Goal: Information Seeking & Learning: Learn about a topic

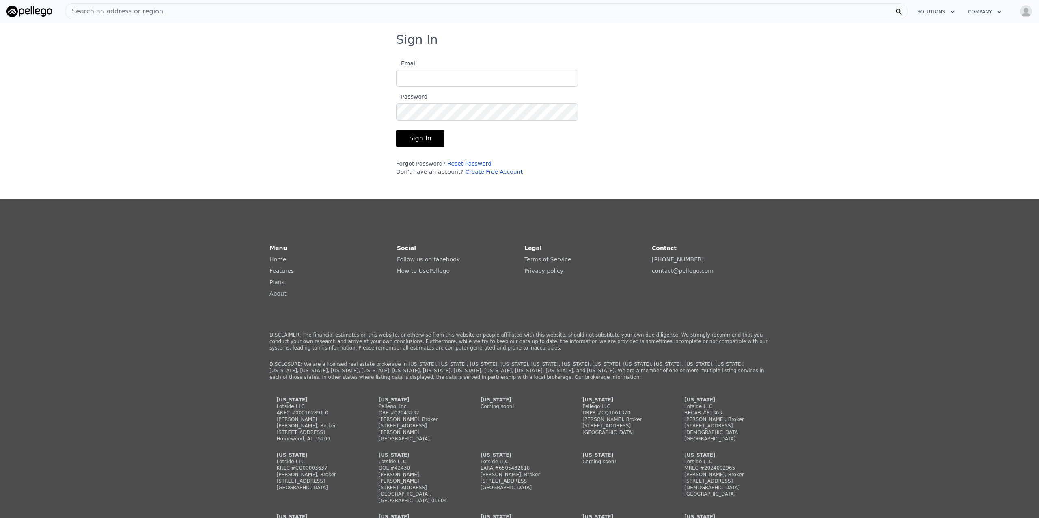
type input "scott@dogwoodhomesolutions.com"
click at [415, 140] on button "Sign In" at bounding box center [420, 138] width 48 height 16
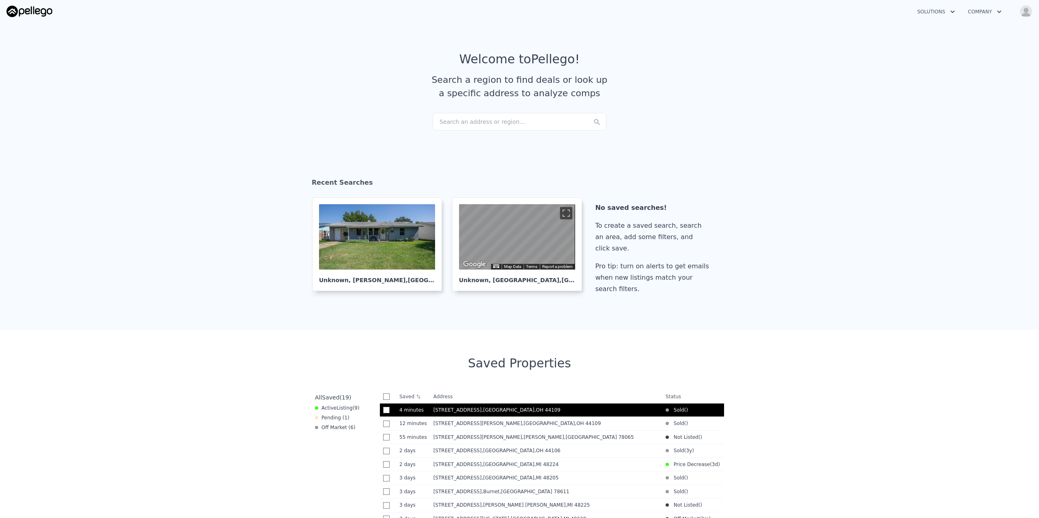
click at [482, 413] on span ", Cleveland , OH 44109" at bounding box center [523, 410] width 82 height 6
click at [463, 125] on div "Search an address or region..." at bounding box center [520, 122] width 174 height 18
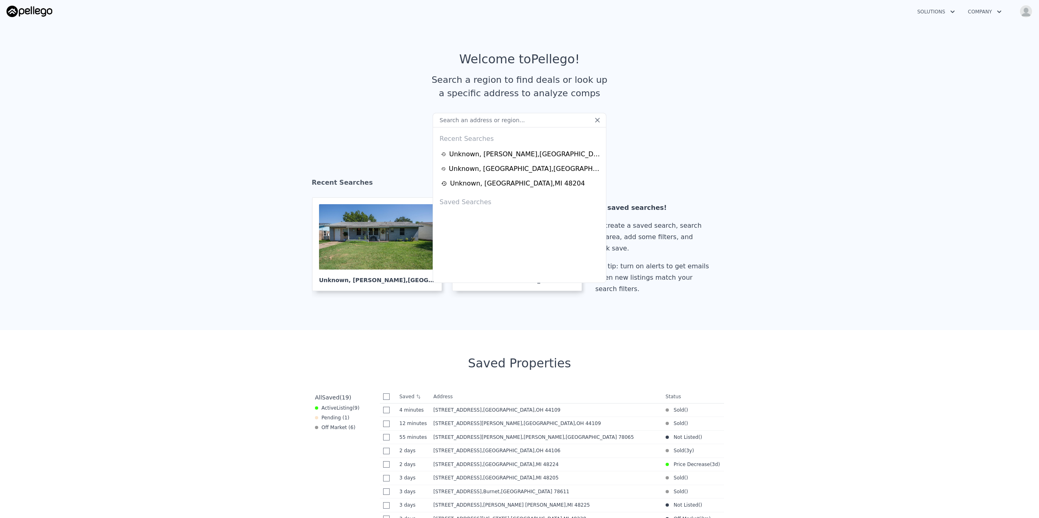
type input "https://app.pellego.com/"
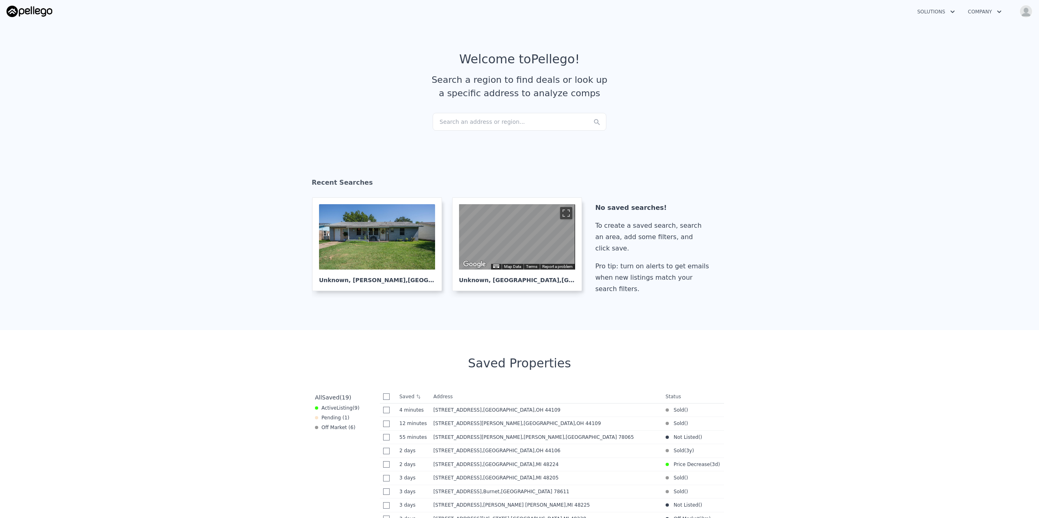
click at [652, 129] on section "Welcome to Pellego ! Search a region to find deals or look up a specific addres…" at bounding box center [519, 82] width 1039 height 126
click at [468, 117] on div "Search an address or region..." at bounding box center [520, 122] width 174 height 18
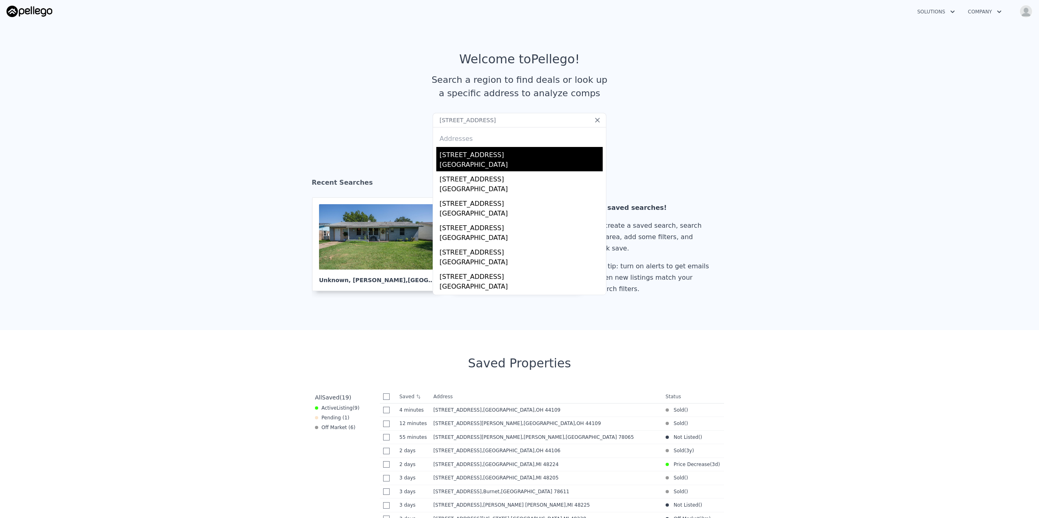
type input "2072 W. 103rd St, Cleveland, OH 44102"
click at [473, 155] on div "2072 W 103rd St" at bounding box center [521, 153] width 163 height 13
